Goal: Consume media (video, audio): Consume media (video, audio)

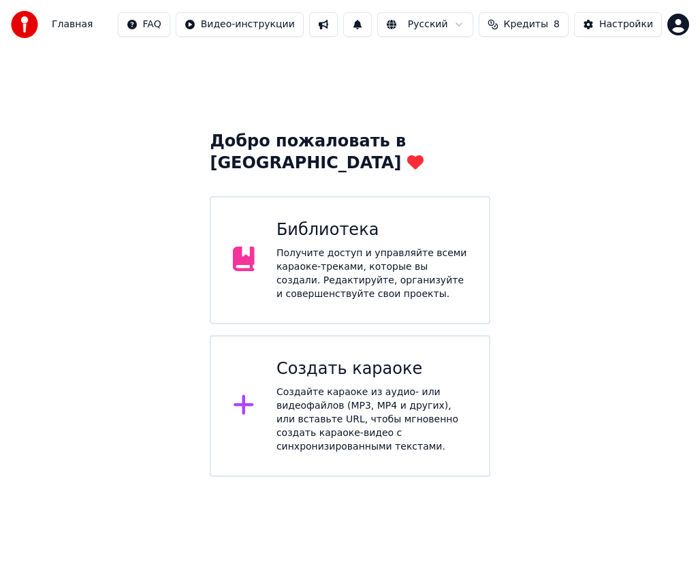
click at [396, 246] on div "Получите доступ и управляйте всеми караоке-треками, которые вы создали. Редакти…" at bounding box center [371, 273] width 191 height 54
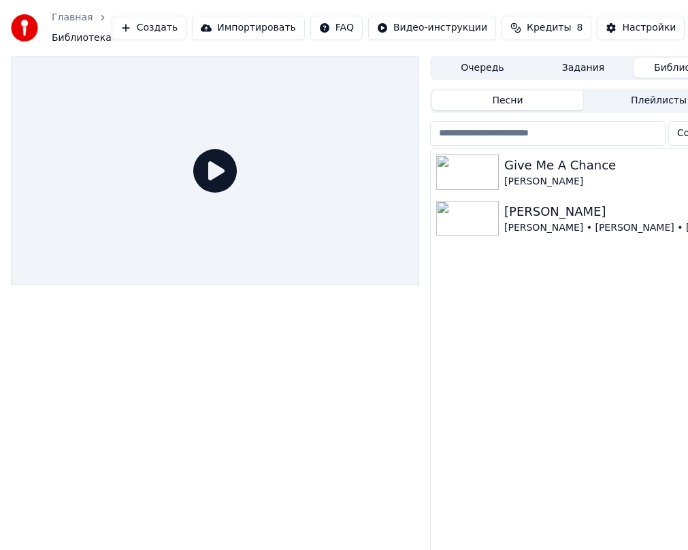
click at [483, 180] on img at bounding box center [467, 172] width 63 height 35
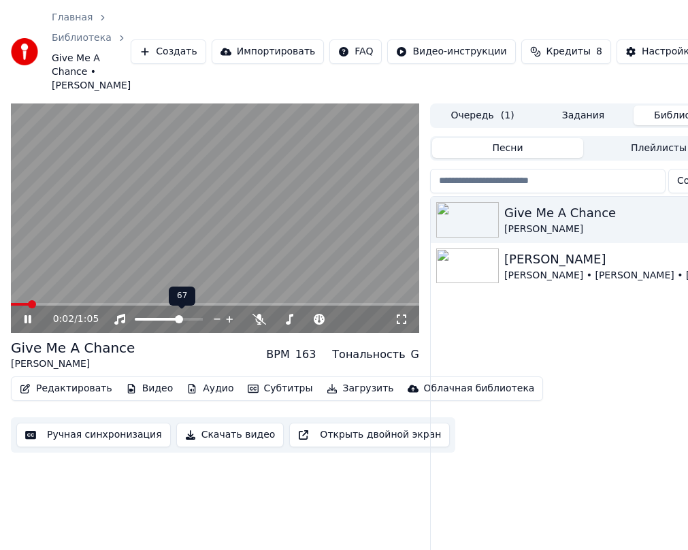
click at [180, 321] on span at bounding box center [179, 319] width 8 height 8
click at [23, 319] on icon at bounding box center [37, 319] width 31 height 11
click at [149, 300] on video at bounding box center [215, 218] width 408 height 230
click at [146, 304] on span at bounding box center [95, 304] width 168 height 3
click at [130, 278] on video at bounding box center [215, 218] width 408 height 230
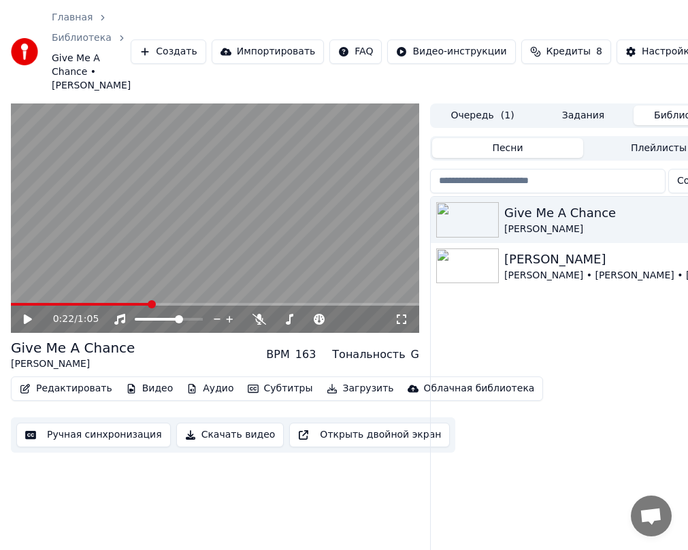
click at [120, 302] on video at bounding box center [215, 218] width 408 height 230
click at [73, 307] on div "0:23 / 1:05" at bounding box center [215, 319] width 408 height 27
click at [86, 304] on span at bounding box center [48, 304] width 75 height 3
click at [78, 305] on span at bounding box center [45, 304] width 69 height 3
click at [26, 324] on icon at bounding box center [37, 319] width 31 height 11
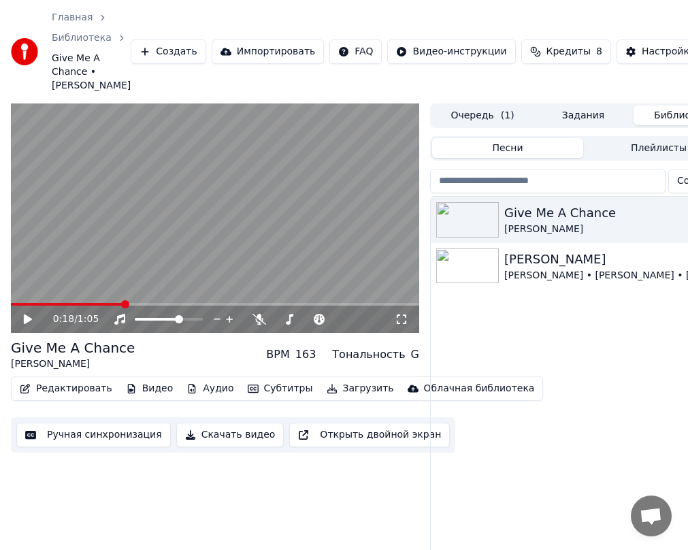
click at [120, 305] on span at bounding box center [67, 304] width 112 height 3
click at [80, 305] on span at bounding box center [67, 304] width 112 height 3
click at [29, 321] on icon at bounding box center [28, 319] width 8 height 10
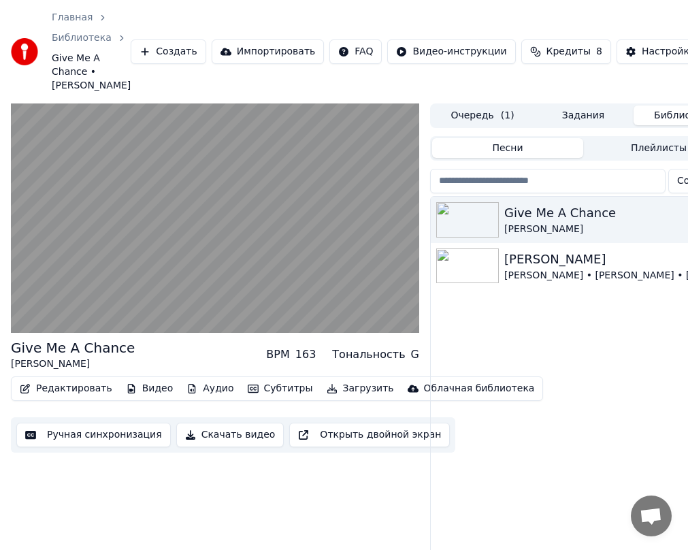
click at [330, 381] on button "Загрузить" at bounding box center [360, 388] width 78 height 19
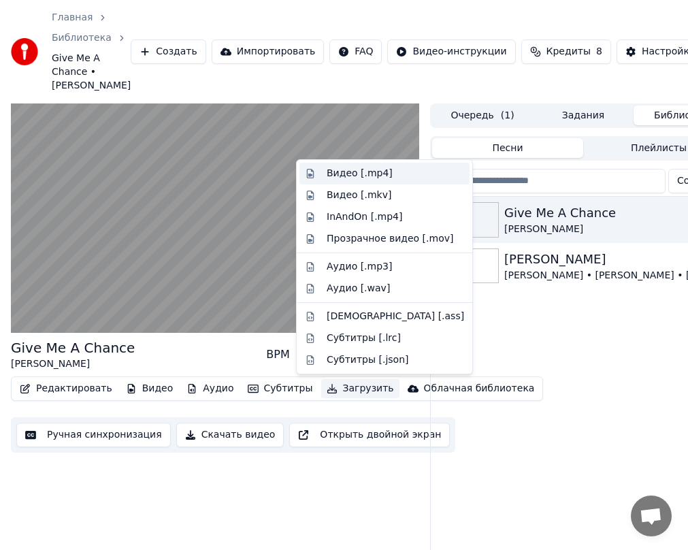
click at [344, 174] on div "Видео [.mp4]" at bounding box center [360, 174] width 66 height 14
